Goal: Answer question/provide support: Share knowledge or assist other users

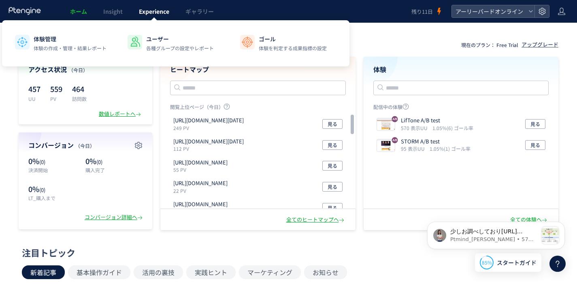
click at [163, 10] on span "Experience" at bounding box center [154, 11] width 30 height 8
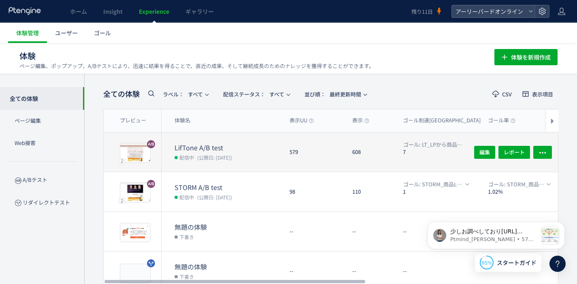
click at [202, 149] on dt "LifTone A/B test" at bounding box center [228, 147] width 108 height 9
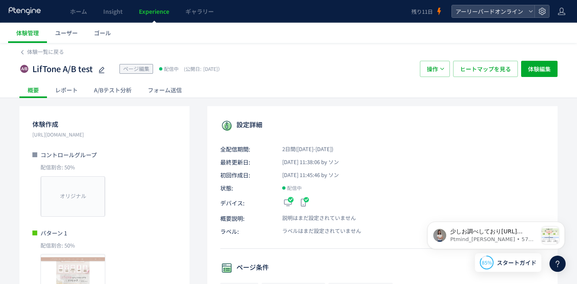
click at [65, 92] on div "レポート" at bounding box center [66, 90] width 39 height 16
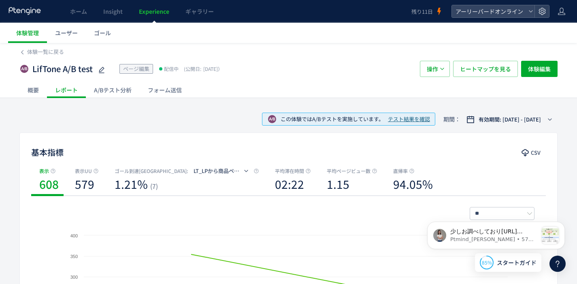
click at [98, 93] on div "A/Bテスト分析" at bounding box center [113, 90] width 54 height 16
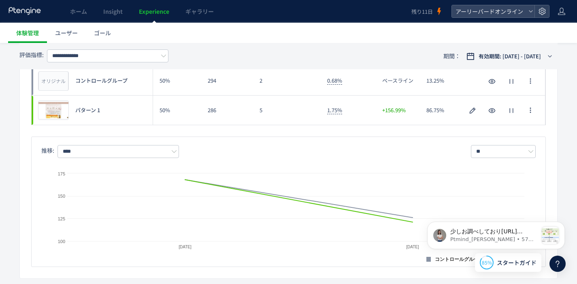
scroll to position [135, 0]
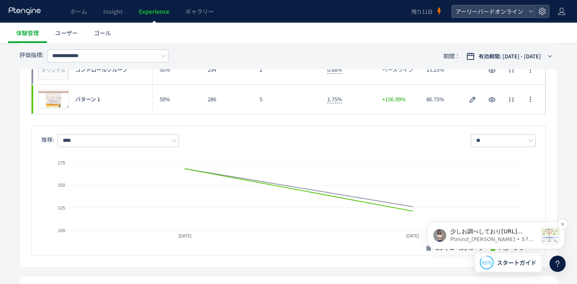
click at [510, 236] on p "Ptmind_[PERSON_NAME] • 57分前" at bounding box center [493, 239] width 87 height 7
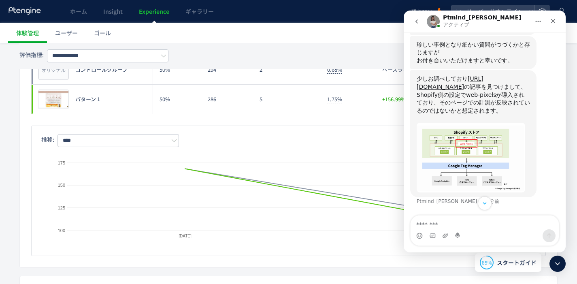
scroll to position [2088, 0]
click at [473, 222] on textarea "メッセージ..." at bounding box center [484, 222] width 148 height 14
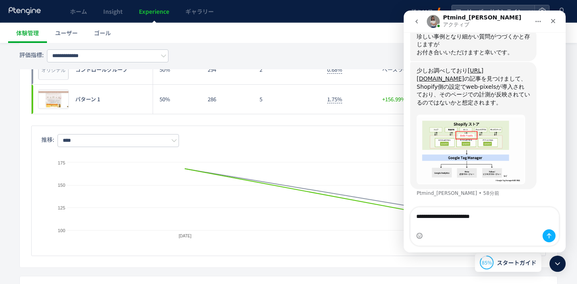
scroll to position [2105, 0]
type textarea "**********"
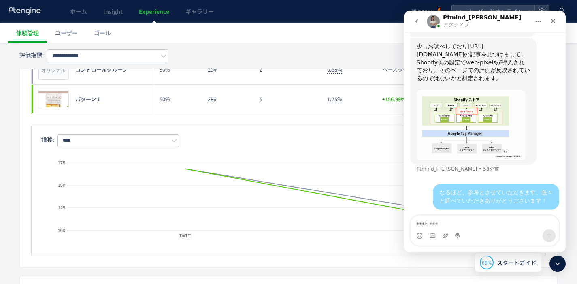
scroll to position [2115, 0]
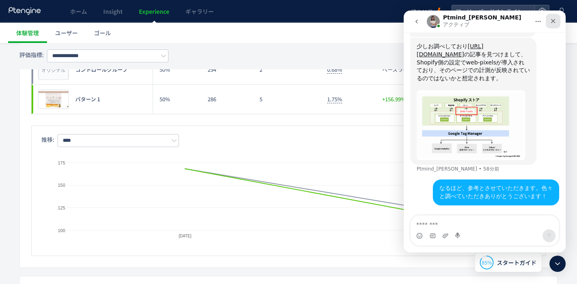
click at [555, 24] on icon "クローズ" at bounding box center [553, 21] width 6 height 6
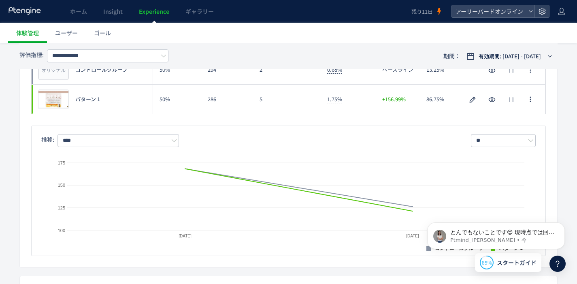
scroll to position [0, 0]
click at [506, 235] on p "とんでもないことです😊 現時点では回答が以上となるのですが、 その他不明点はございませんでしょうか。🙇" at bounding box center [502, 232] width 104 height 8
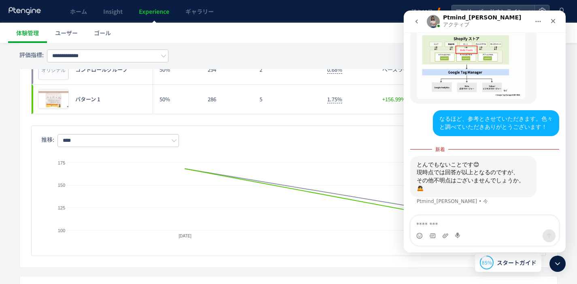
scroll to position [2169, 0]
click at [482, 230] on div "Intercom Messenger" at bounding box center [484, 235] width 148 height 13
click at [438, 228] on textarea "メッセージ..." at bounding box center [484, 222] width 148 height 14
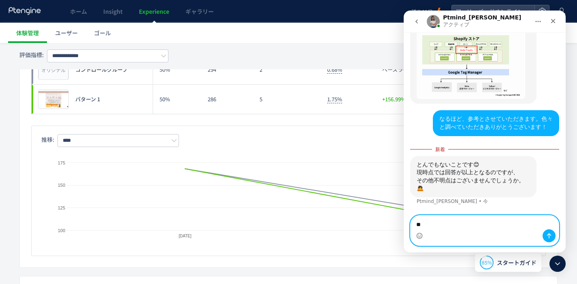
type textarea "*"
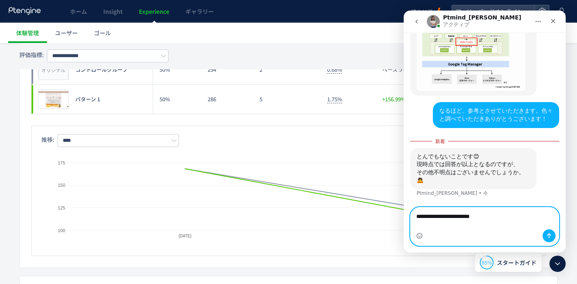
scroll to position [2177, 0]
type textarea "**********"
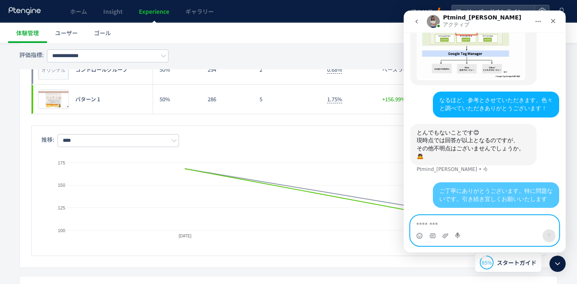
scroll to position [2187, 0]
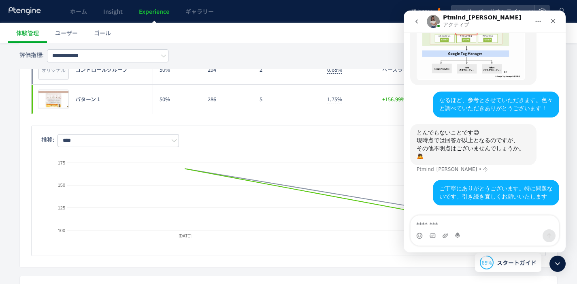
drag, startPoint x: 203, startPoint y: 153, endPoint x: 241, endPoint y: 91, distance: 72.7
click at [203, 153] on div "Created with Highcharts 9.1.2 コントロールグループ パターン 1 [DATE] [DATE] 100 125 150 175 […" at bounding box center [288, 197] width 494 height 100
click at [558, 266] on icon at bounding box center [558, 264] width 10 height 10
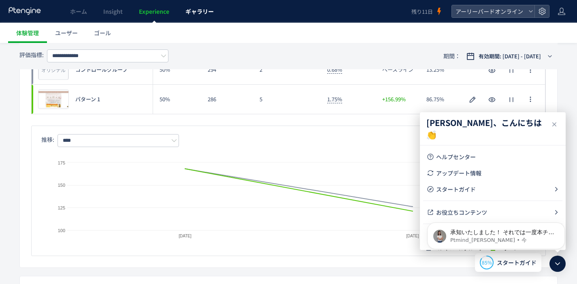
scroll to position [2251, 0]
click at [500, 233] on p "承知いたしました！ それでは一度本チャットはクローズといたしますが また計測に違和感が発生しましたらお申し付けください😊 ​" at bounding box center [502, 232] width 104 height 8
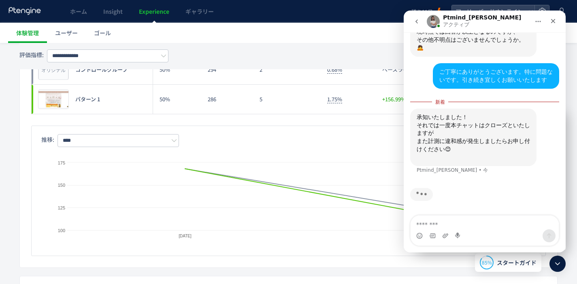
scroll to position [2296, 0]
click at [482, 225] on textarea "メッセージ..." at bounding box center [484, 222] width 148 height 14
type textarea "**********"
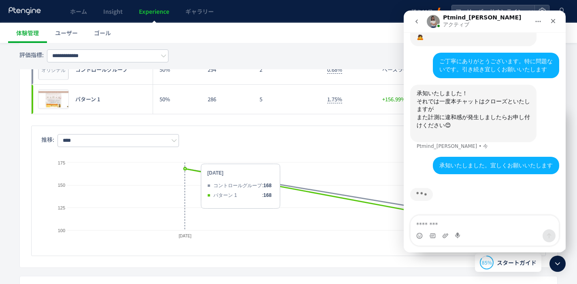
click at [224, 163] on rect at bounding box center [292, 208] width 478 height 100
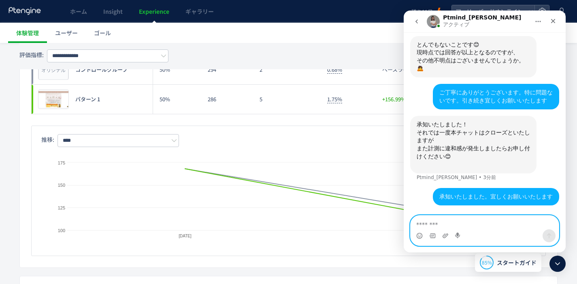
scroll to position [2275, 0]
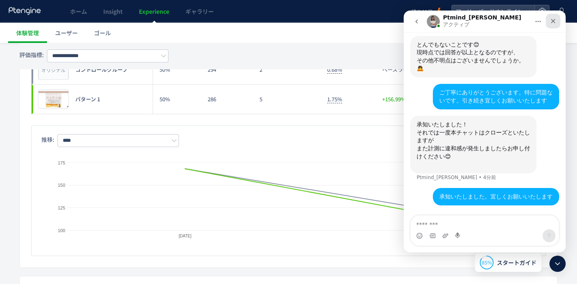
drag, startPoint x: 555, startPoint y: 19, endPoint x: 959, endPoint y: 29, distance: 403.3
click at [555, 19] on icon "クローズ" at bounding box center [553, 21] width 6 height 6
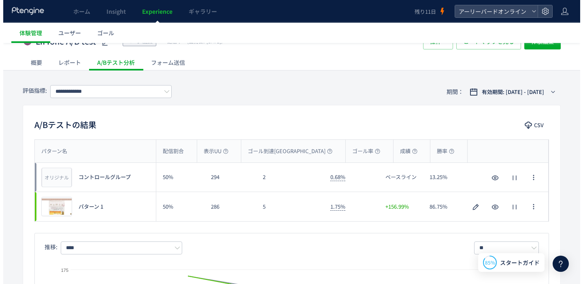
scroll to position [0, 0]
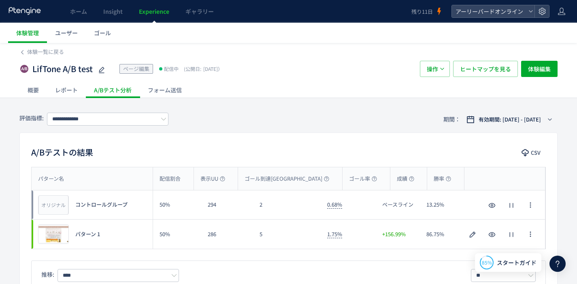
click at [157, 14] on span "Experience" at bounding box center [154, 11] width 30 height 8
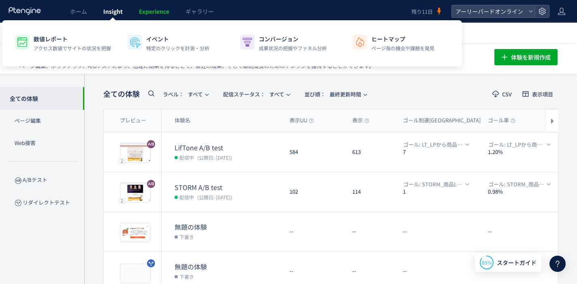
click at [108, 15] on span "Insight" at bounding box center [112, 11] width 19 height 8
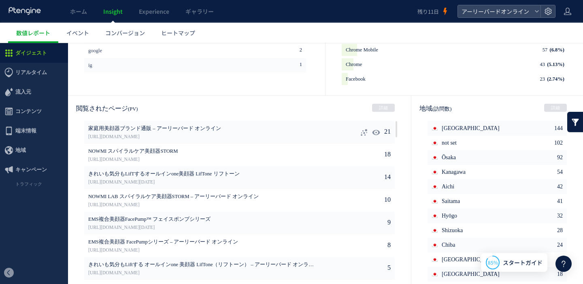
scroll to position [437, 0]
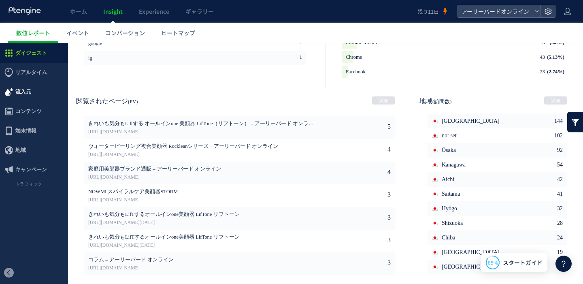
click at [37, 91] on span "流入元" at bounding box center [34, 91] width 68 height 19
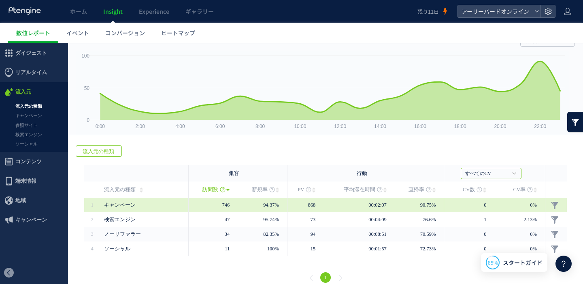
scroll to position [41, 0]
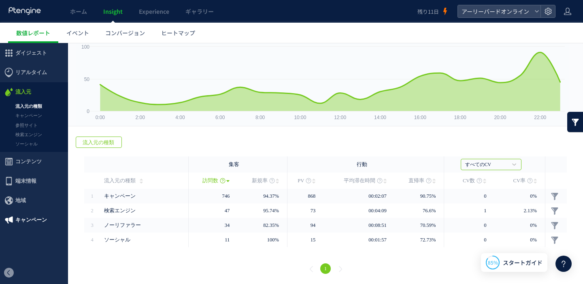
click at [31, 219] on span "キャンペーン" at bounding box center [31, 219] width 32 height 19
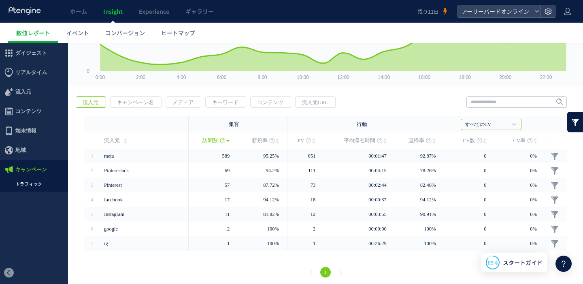
scroll to position [81, 0]
click at [133, 107] on span "キャンペーン名" at bounding box center [136, 101] width 50 height 11
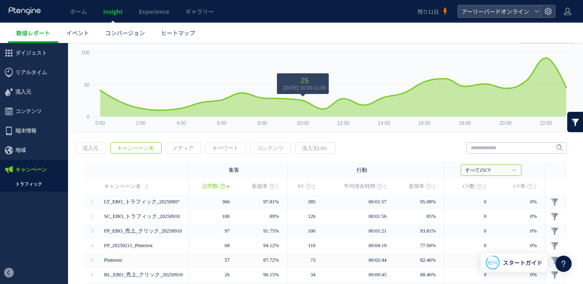
scroll to position [75, 0]
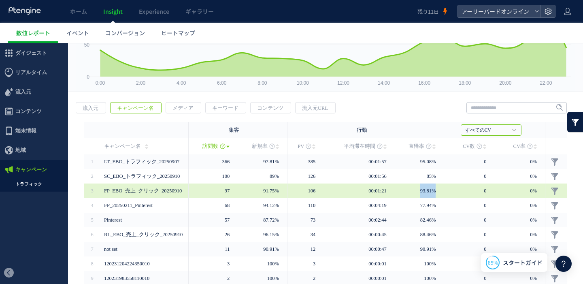
drag, startPoint x: 419, startPoint y: 189, endPoint x: 436, endPoint y: 191, distance: 18.0
click at [436, 191] on td "93.81%" at bounding box center [420, 190] width 50 height 15
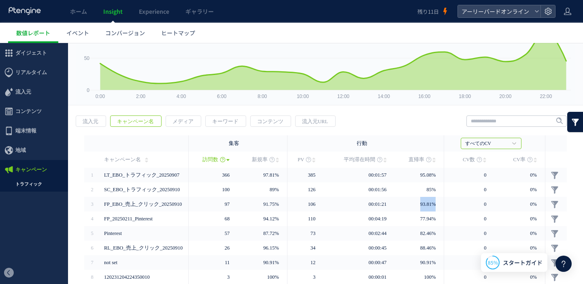
scroll to position [59, 0]
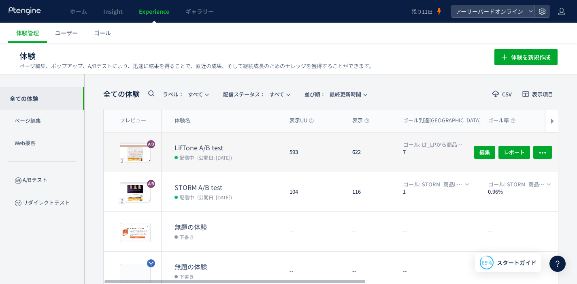
click at [188, 146] on dt "LifTone A/B test" at bounding box center [228, 147] width 108 height 9
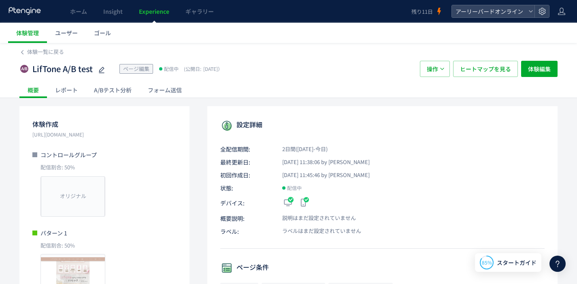
click at [102, 90] on div "A/Bテスト分析" at bounding box center [113, 90] width 54 height 16
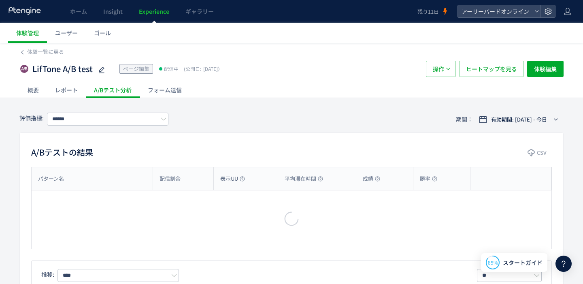
type input "**********"
